Goal: Navigation & Orientation: Go to known website

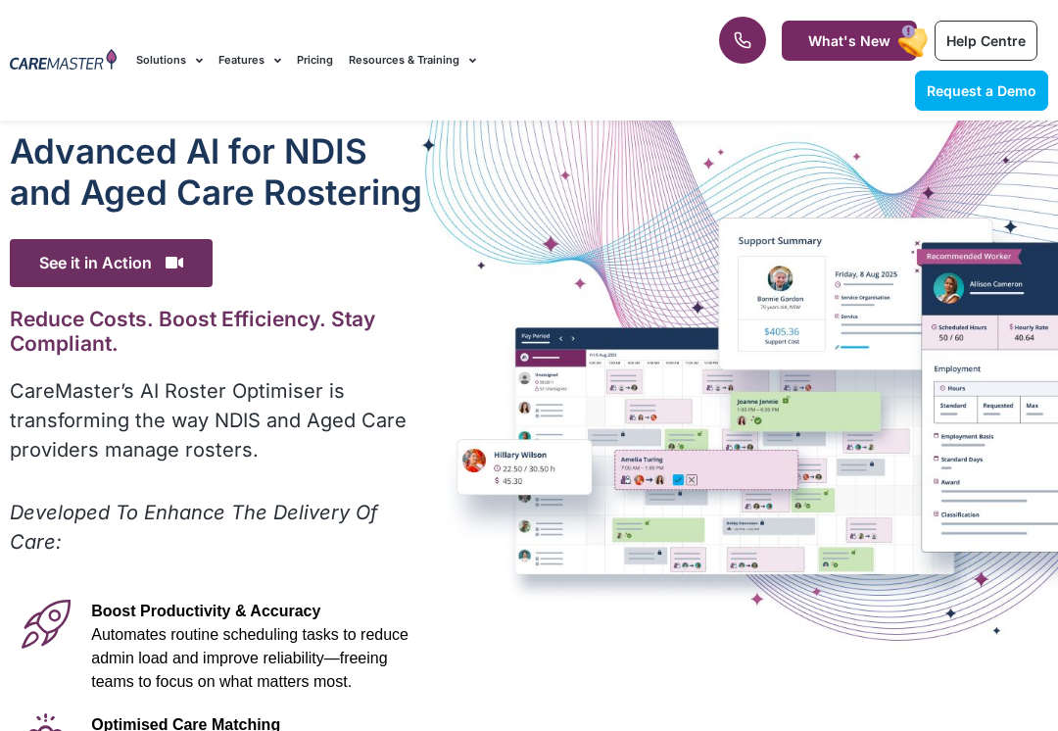
click at [815, 295] on div "Advanced Al for NDIS and Aged Care Rostering See it in Action Video Player [URL…" at bounding box center [529, 643] width 1058 height 1047
click at [946, 287] on div "Advanced Al for NDIS and Aged Care Rostering See it in Action Video Player [URL…" at bounding box center [529, 643] width 1058 height 1047
click at [464, 488] on div "Advanced Al for NDIS and Aged Care Rostering See it in Action Video Player http…" at bounding box center [529, 643] width 1058 height 1047
click at [526, 443] on div "Advanced Al for NDIS and Aged Care Rostering See it in Action Video Player http…" at bounding box center [529, 643] width 1058 height 1047
click at [482, 462] on div "Advanced Al for NDIS and Aged Care Rostering See it in Action Video Player http…" at bounding box center [529, 643] width 1058 height 1047
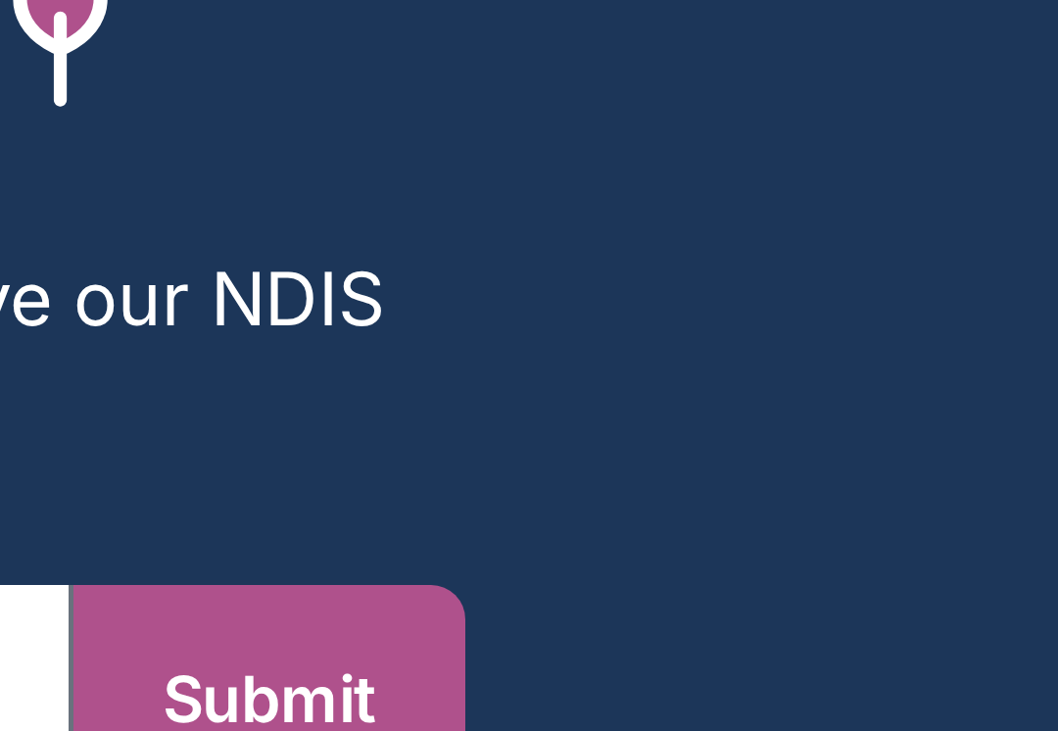
scroll to position [3315, 0]
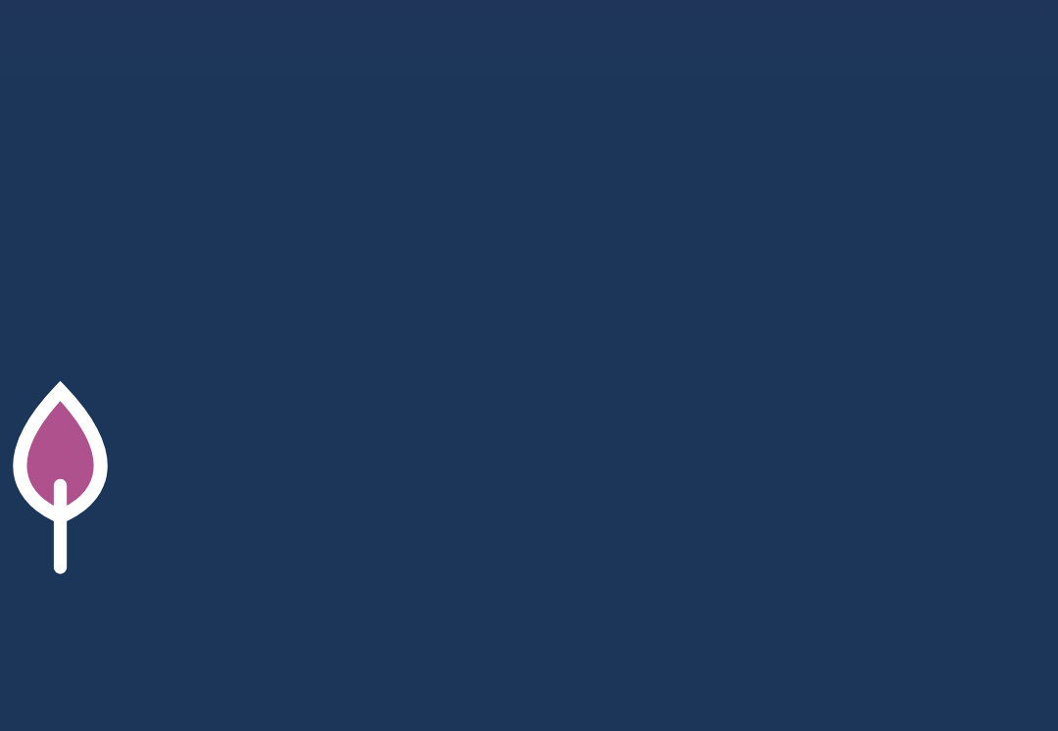
click at [17, 556] on img at bounding box center [105, 577] width 191 height 43
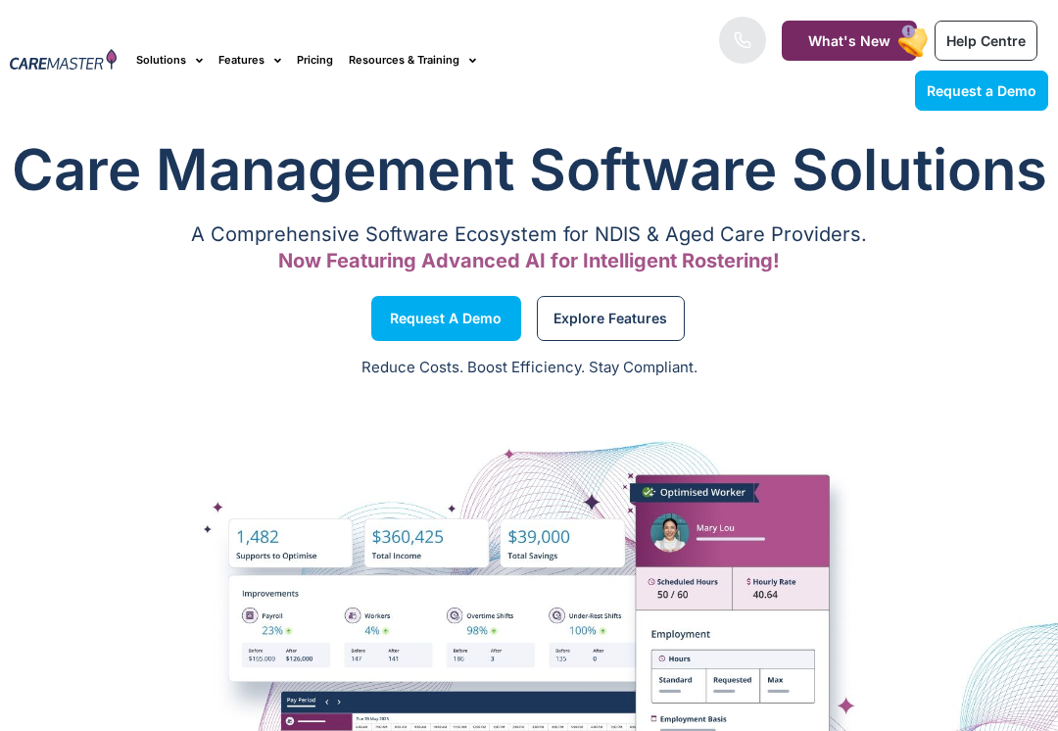
click at [705, 537] on div at bounding box center [529, 687] width 1058 height 392
click at [716, 518] on div at bounding box center [529, 687] width 1058 height 392
click at [669, 533] on div at bounding box center [529, 687] width 1058 height 392
click at [665, 540] on div at bounding box center [529, 687] width 1058 height 392
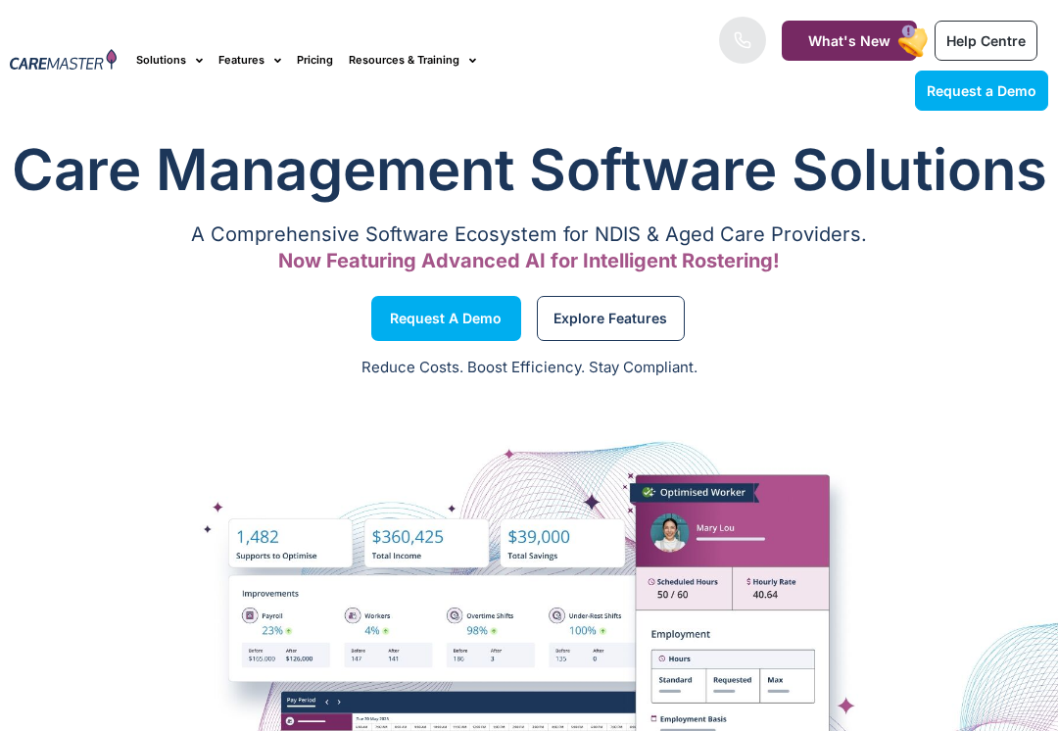
click at [696, 556] on div at bounding box center [529, 687] width 1058 height 392
click at [647, 630] on div at bounding box center [529, 687] width 1058 height 392
click at [646, 629] on div at bounding box center [529, 687] width 1058 height 392
click at [632, 665] on div at bounding box center [529, 687] width 1058 height 392
click at [632, 664] on div at bounding box center [529, 687] width 1058 height 392
